Goal: Navigation & Orientation: Find specific page/section

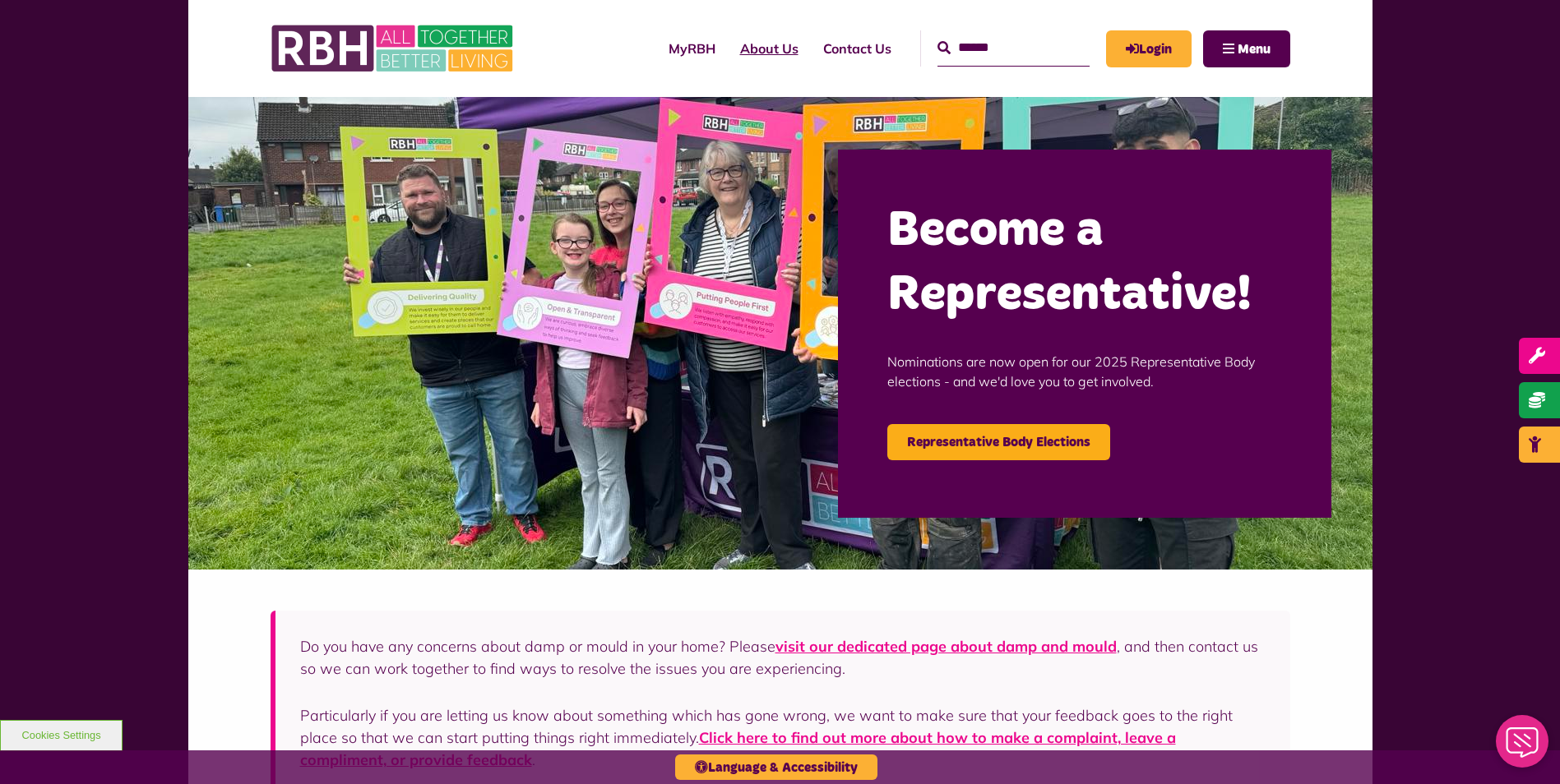
click at [744, 49] on link "About Us" at bounding box center [770, 48] width 83 height 44
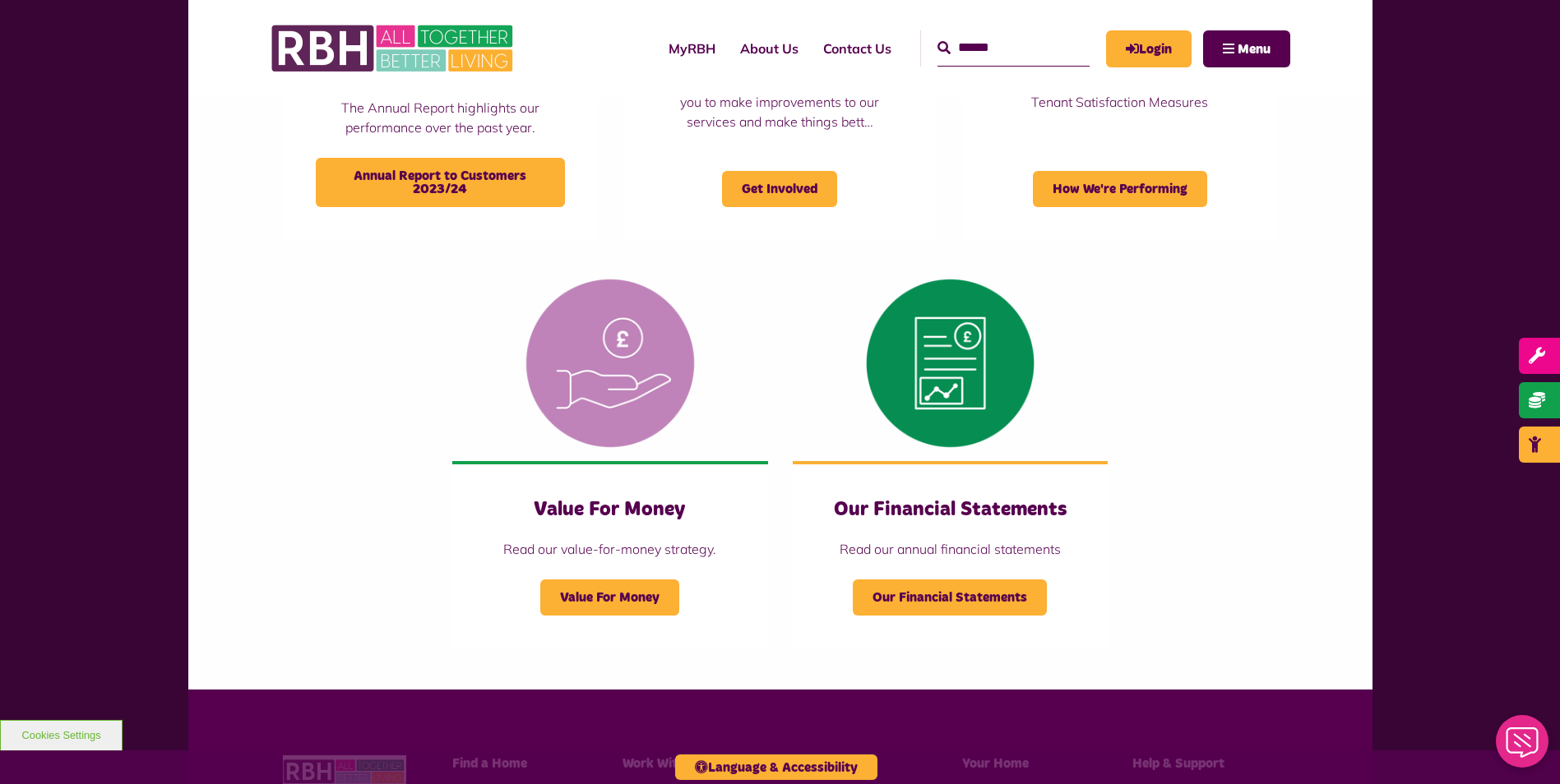
scroll to position [1726, 0]
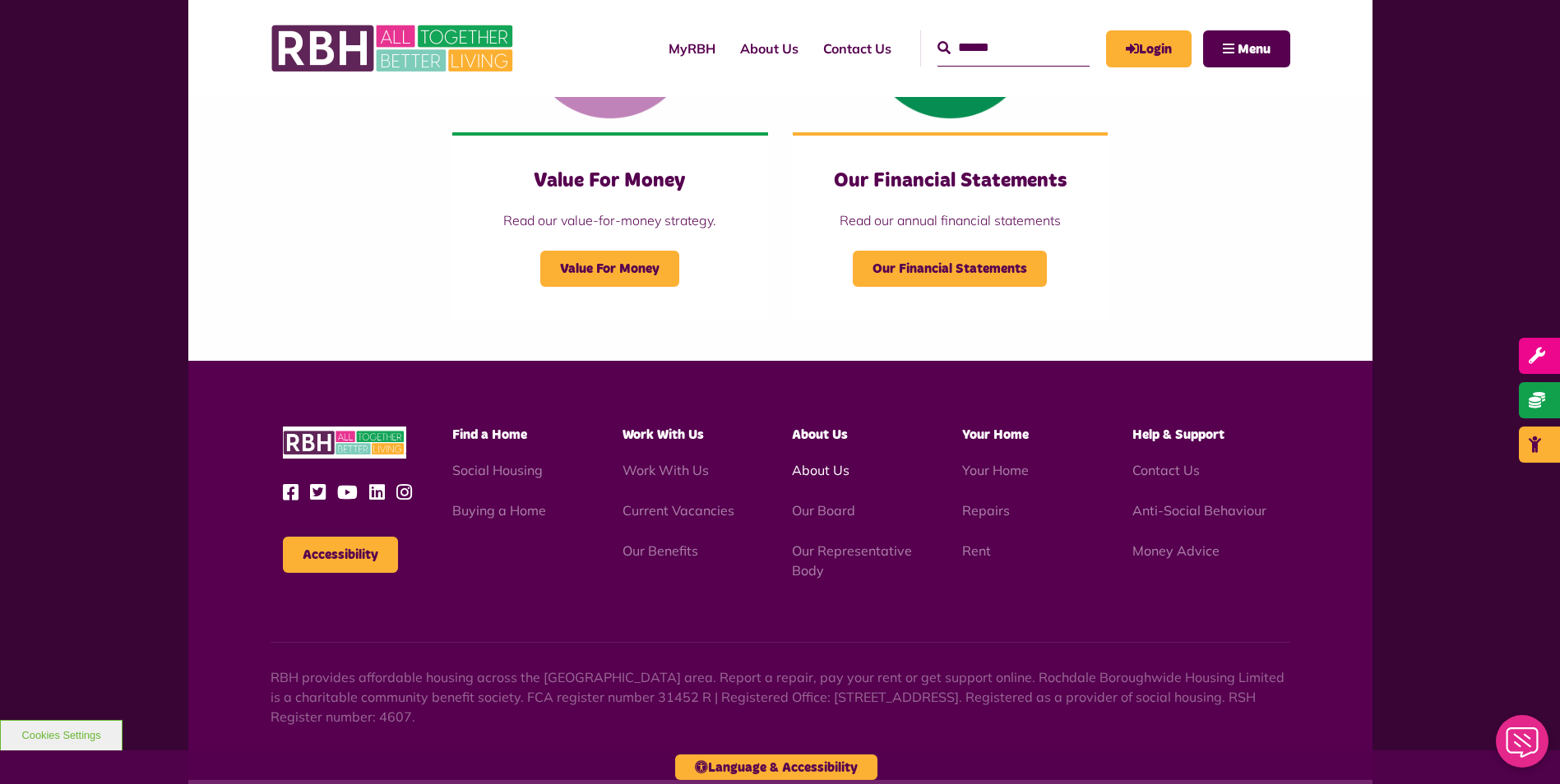
click at [827, 467] on link "About Us" at bounding box center [821, 470] width 57 height 16
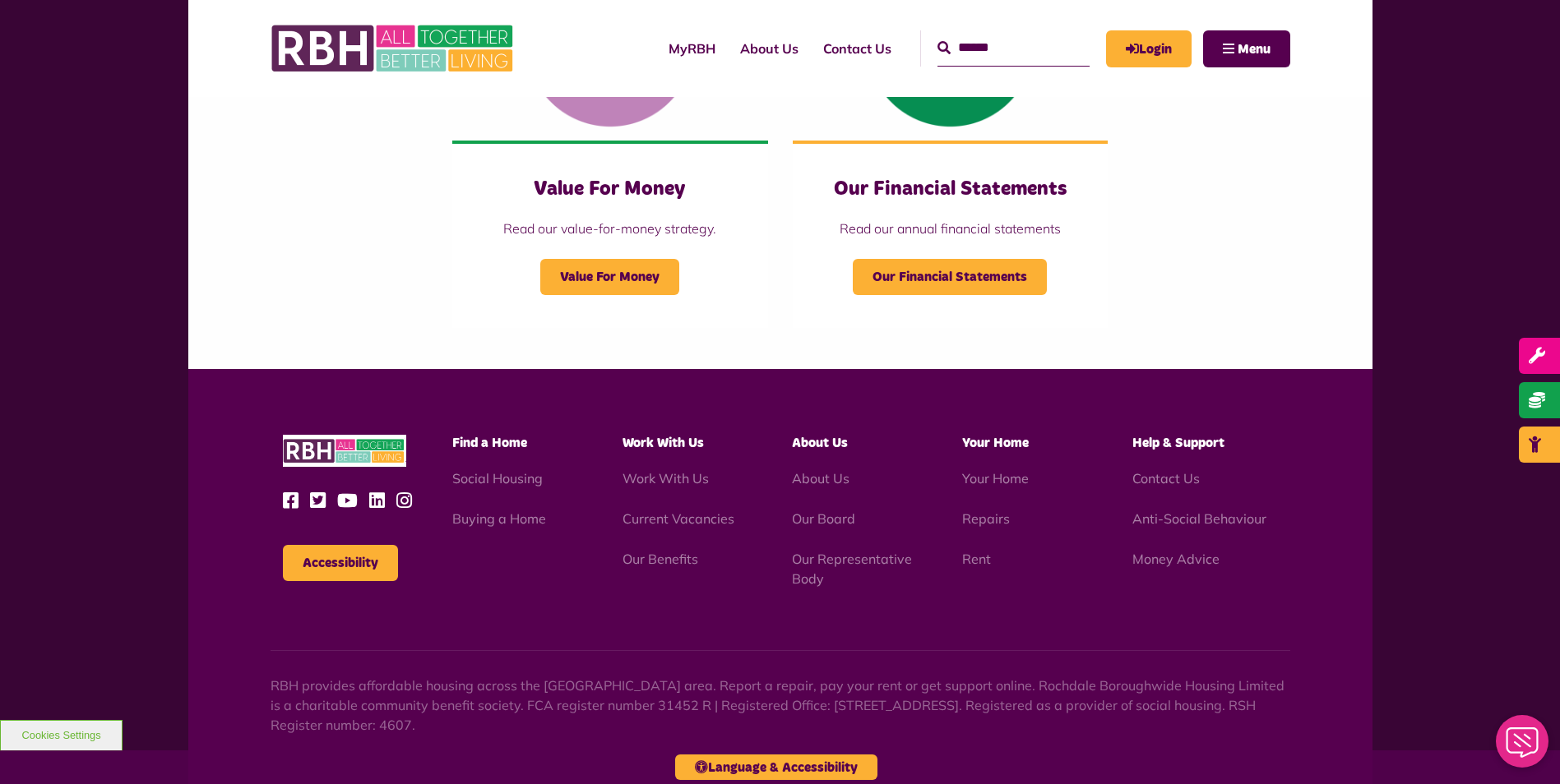
scroll to position [1790, 0]
